Goal: Task Accomplishment & Management: Use online tool/utility

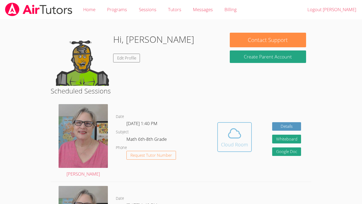
click at [232, 149] on button "Cloud Room" at bounding box center [234, 137] width 34 height 30
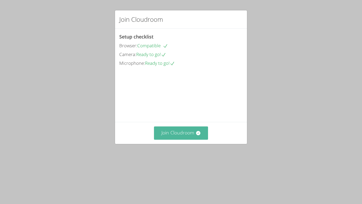
click at [196, 139] on button "Join Cloudroom" at bounding box center [181, 132] width 54 height 13
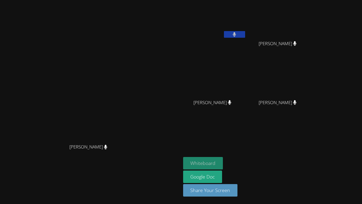
click at [223, 162] on button "Whiteboard" at bounding box center [203, 163] width 40 height 12
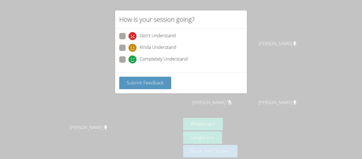
click at [129, 63] on span at bounding box center [129, 63] width 0 height 0
click at [129, 59] on input "Completely Understand" at bounding box center [131, 58] width 5 height 5
radio input "true"
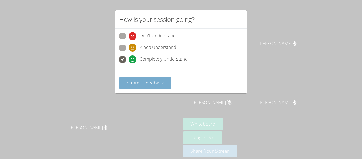
click at [135, 81] on span "Submit Feedback" at bounding box center [145, 82] width 37 height 6
